Goal: Task Accomplishment & Management: Use online tool/utility

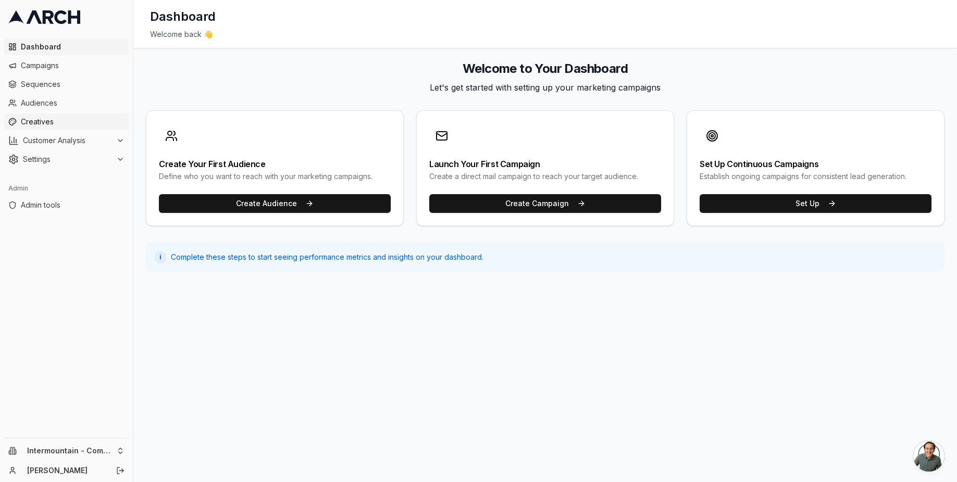
click at [93, 128] on link "Creatives" at bounding box center [66, 122] width 124 height 17
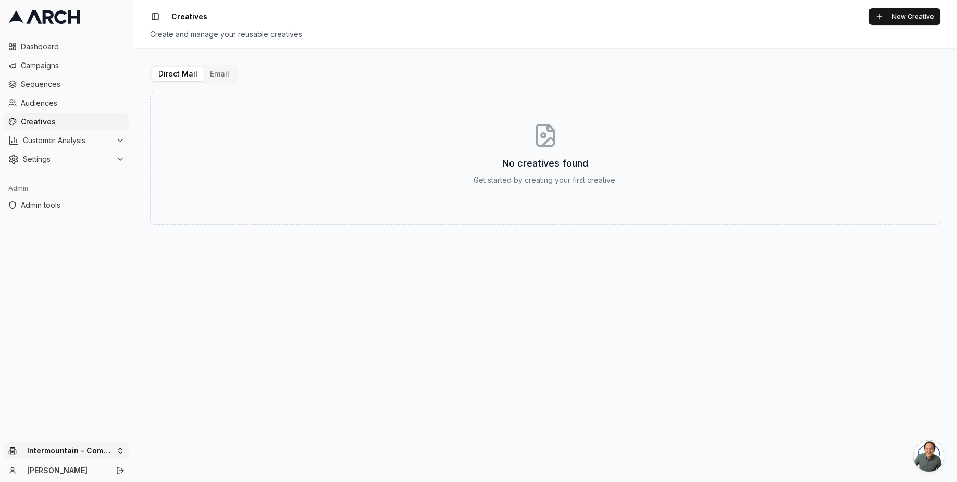
click at [83, 450] on html "Dashboard Campaigns Sequences Audiences Creatives Customer Analysis Settings Ad…" at bounding box center [478, 241] width 957 height 482
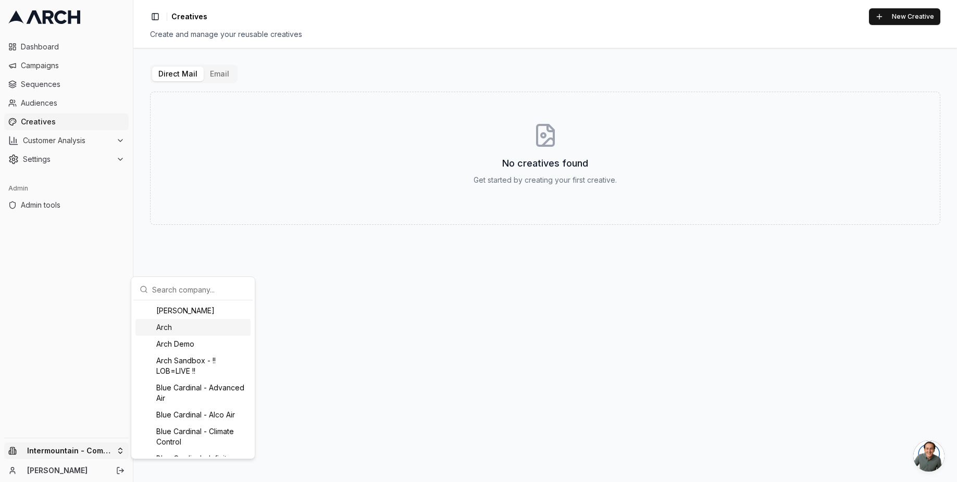
click at [196, 332] on div "Arch" at bounding box center [192, 327] width 115 height 17
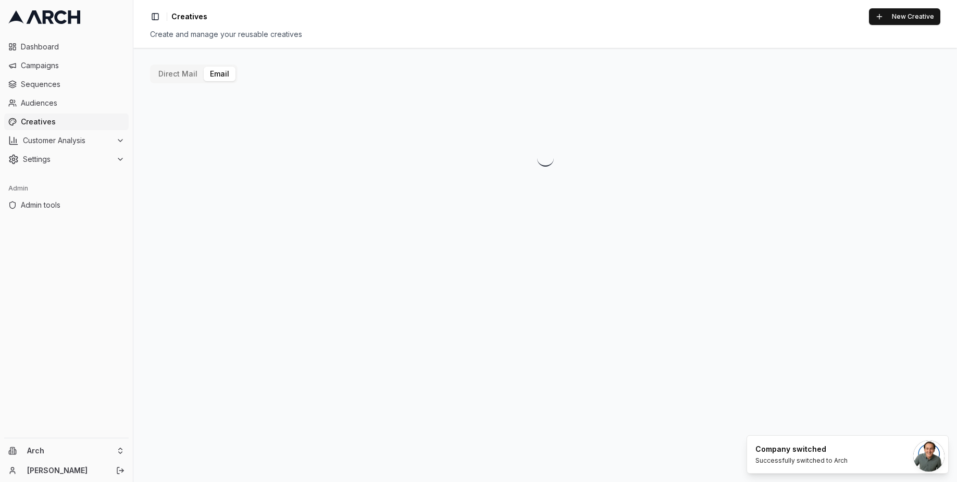
click at [214, 77] on button "Email" at bounding box center [220, 74] width 32 height 15
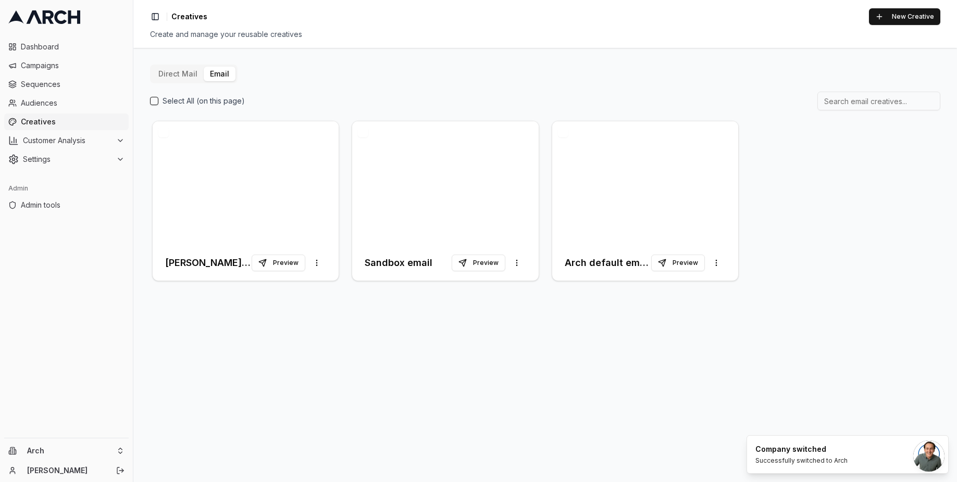
click at [183, 77] on button "Direct Mail" at bounding box center [178, 74] width 52 height 15
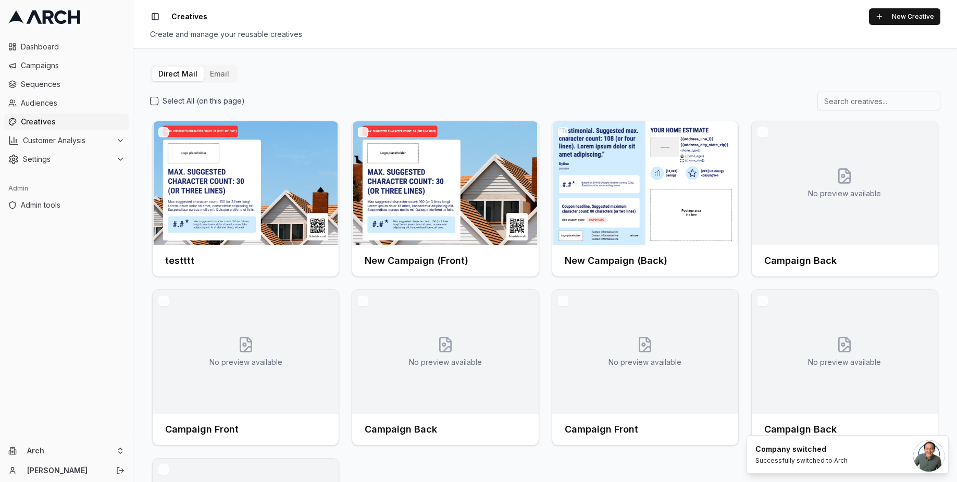
click at [874, 99] on input at bounding box center [878, 101] width 123 height 19
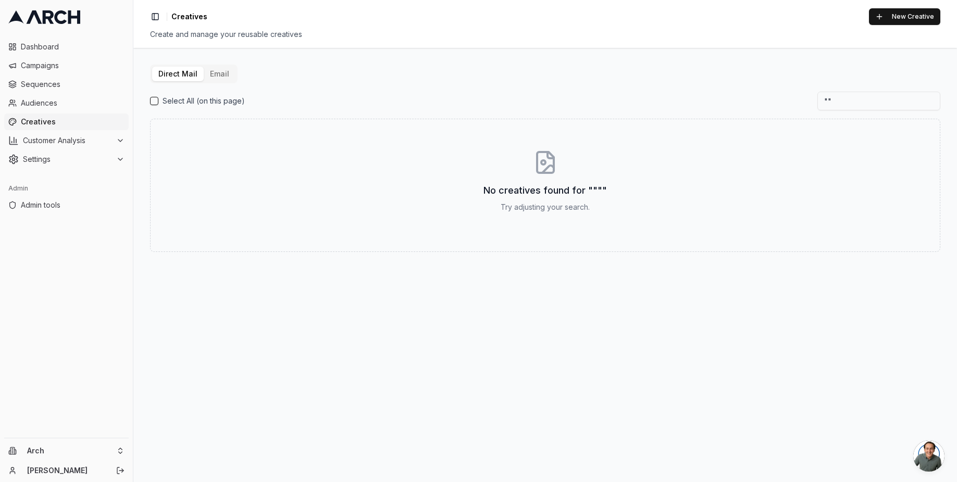
type input """
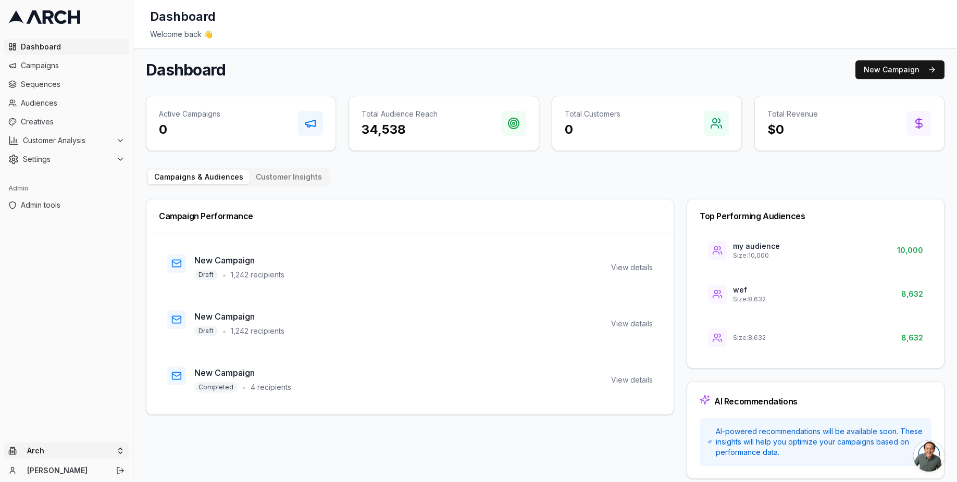
click at [84, 452] on html "Dashboard Campaigns Sequences Audiences Creatives Customer Analysis Settings Ad…" at bounding box center [478, 241] width 957 height 482
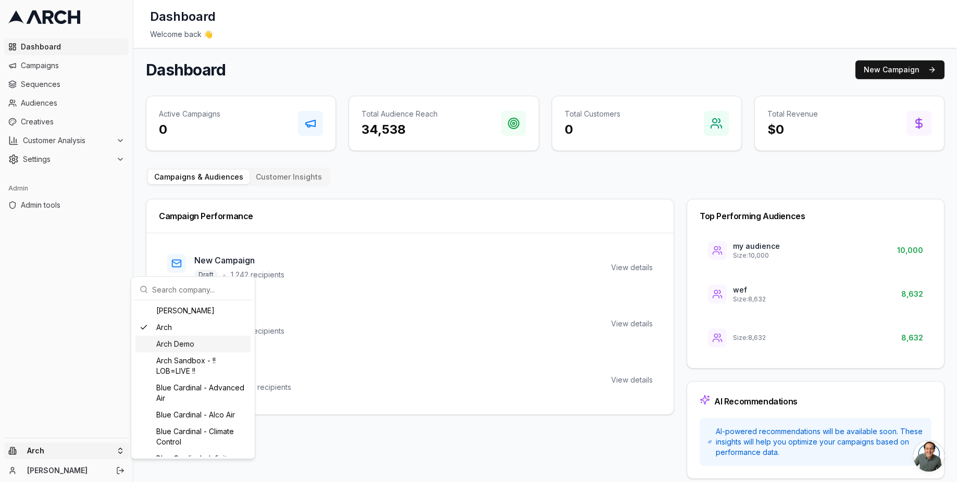
click at [199, 345] on div "Arch Demo" at bounding box center [192, 344] width 115 height 17
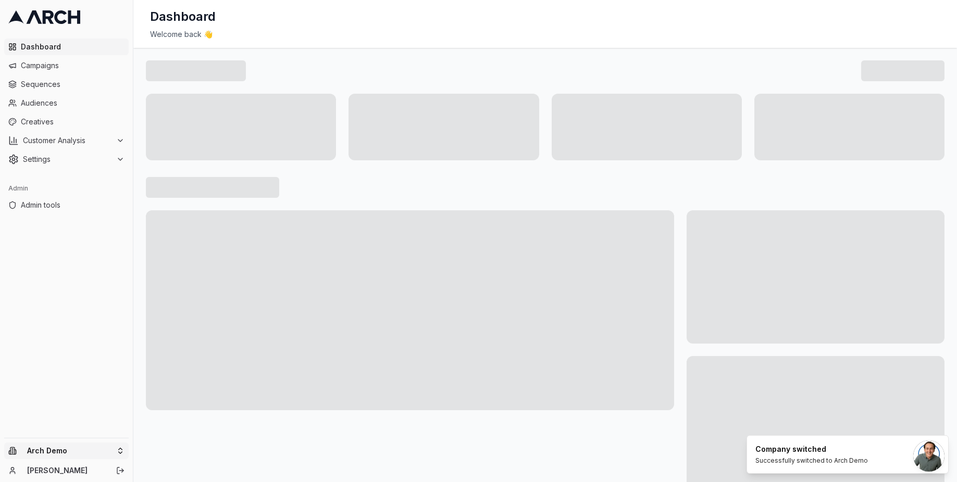
click at [102, 447] on html "Dashboard Campaigns Sequences Audiences Creatives Customer Analysis Settings Ad…" at bounding box center [478, 241] width 957 height 482
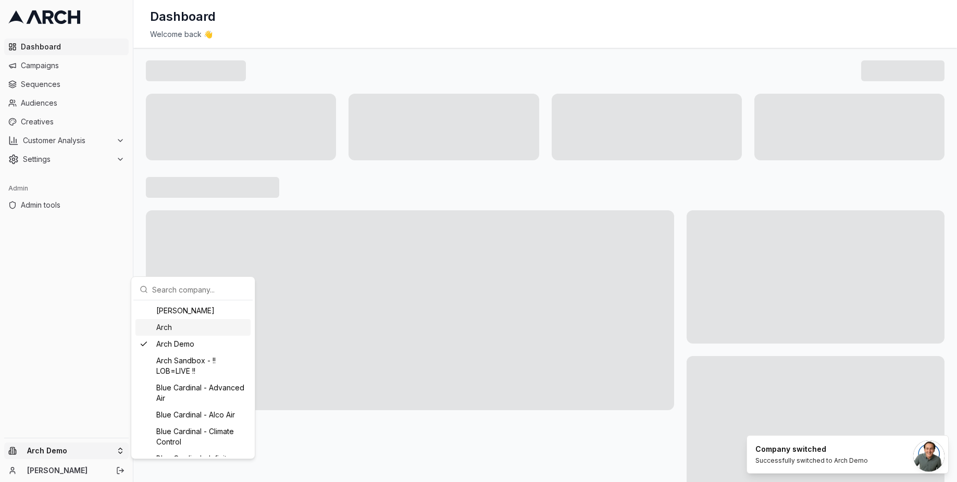
click at [180, 332] on div "Arch" at bounding box center [192, 327] width 115 height 17
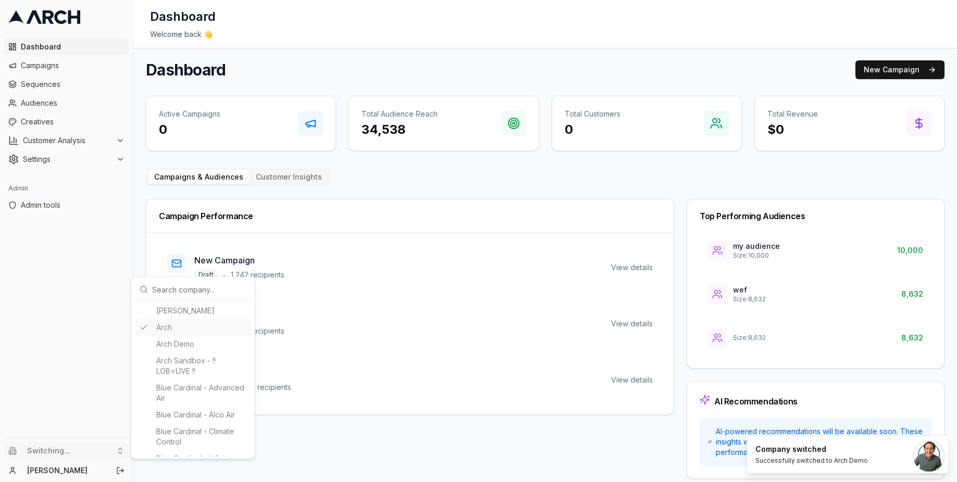
click at [61, 124] on html "Dashboard Campaigns Sequences Audiences Creatives Customer Analysis Settings Ad…" at bounding box center [478, 241] width 957 height 482
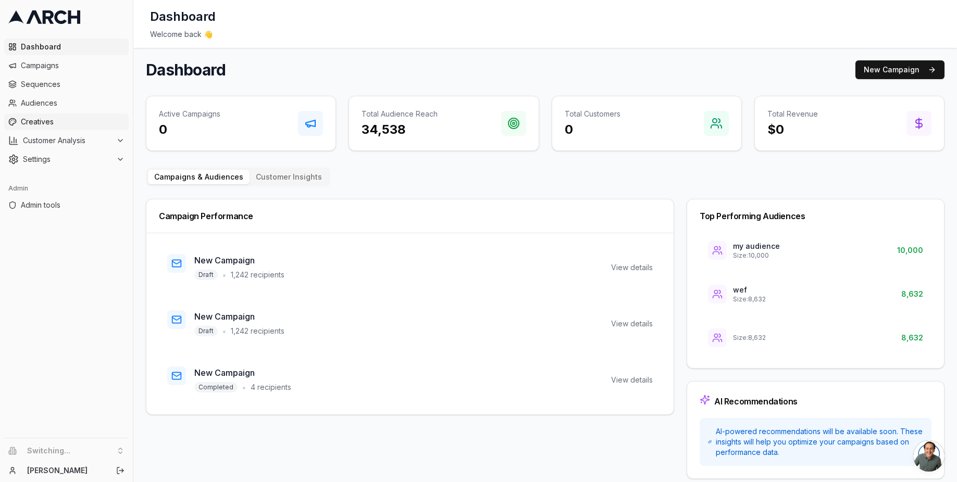
click at [51, 124] on span "Creatives" at bounding box center [73, 122] width 104 height 10
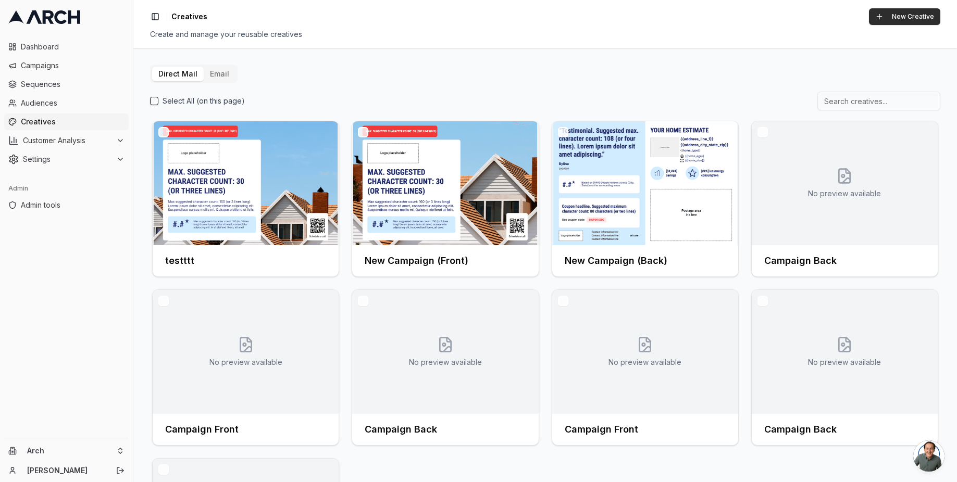
click at [898, 15] on button "New Creative" at bounding box center [904, 16] width 71 height 17
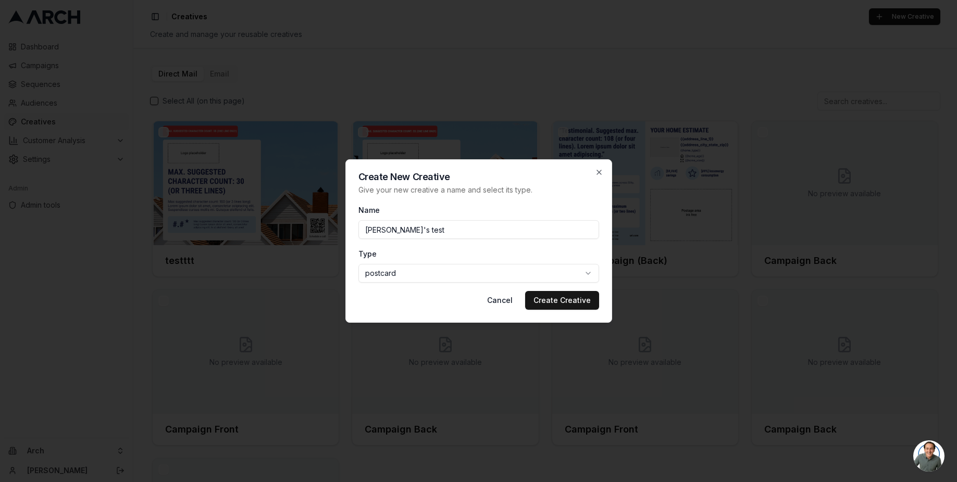
type input "[PERSON_NAME]'s test"
click at [385, 300] on div "Cancel Create Creative" at bounding box center [478, 300] width 241 height 19
click at [388, 277] on body "Dashboard Campaigns Sequences Audiences Creatives Customer Analysis Settings Ad…" at bounding box center [478, 241] width 957 height 482
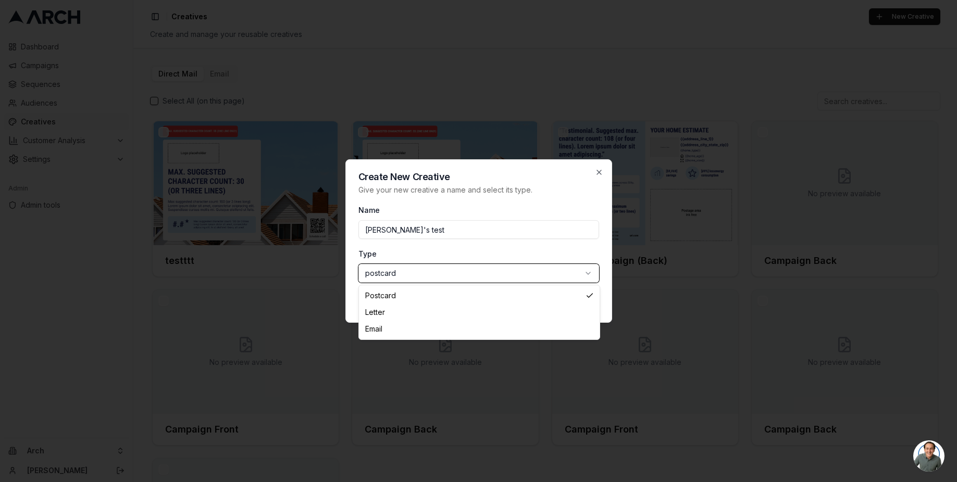
click at [419, 263] on body "Dashboard Campaigns Sequences Audiences Creatives Customer Analysis Settings Ad…" at bounding box center [478, 241] width 957 height 482
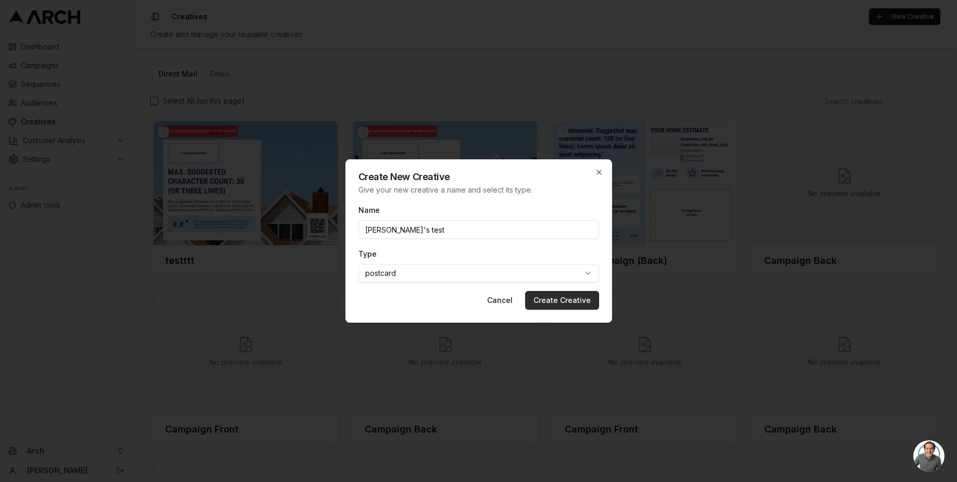
click at [548, 302] on button "Create Creative" at bounding box center [562, 300] width 74 height 19
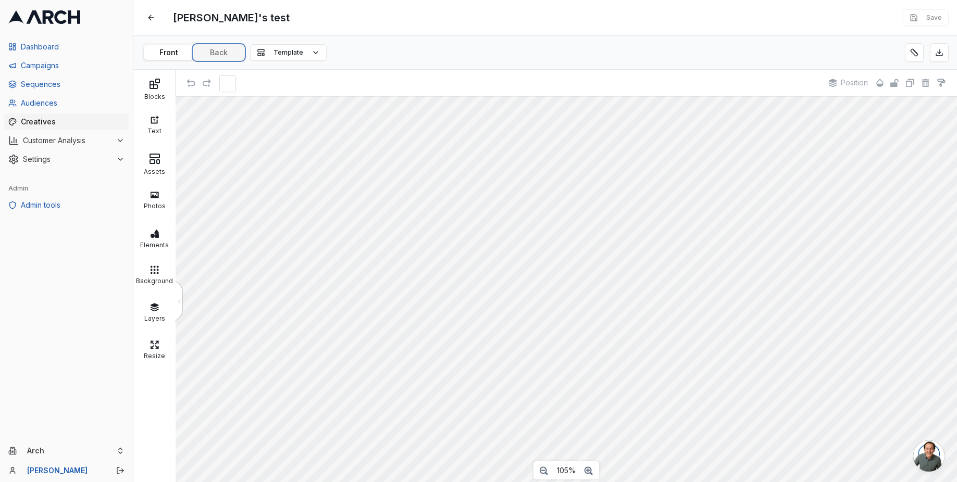
click at [215, 55] on button "Back" at bounding box center [219, 52] width 50 height 15
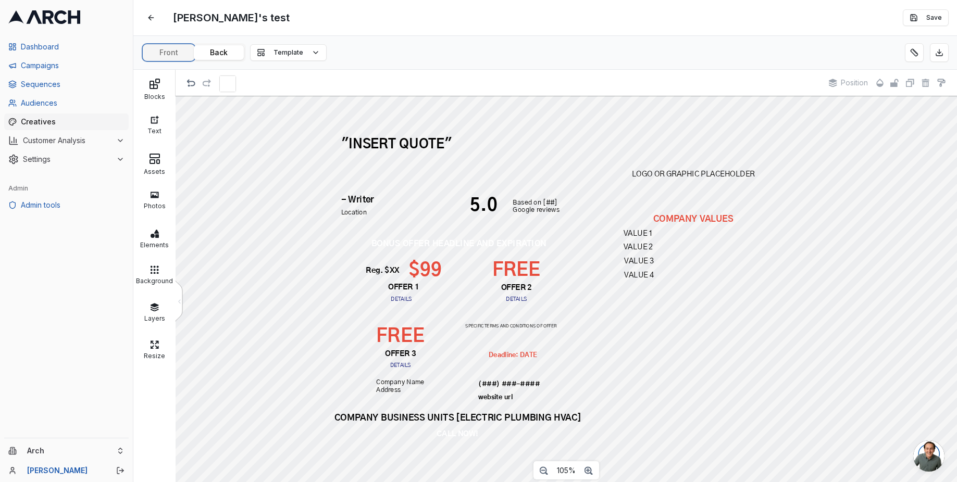
click at [172, 53] on div "Matt's test Edit Save Front Back Template Blocks Text Assets Photos Elements Ba…" at bounding box center [545, 241] width 824 height 482
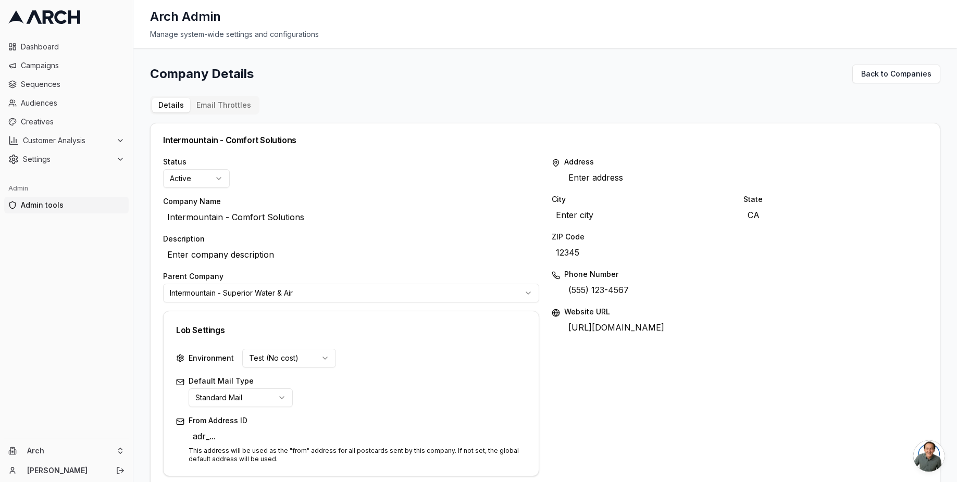
scroll to position [407, 0]
